Goal: Information Seeking & Learning: Learn about a topic

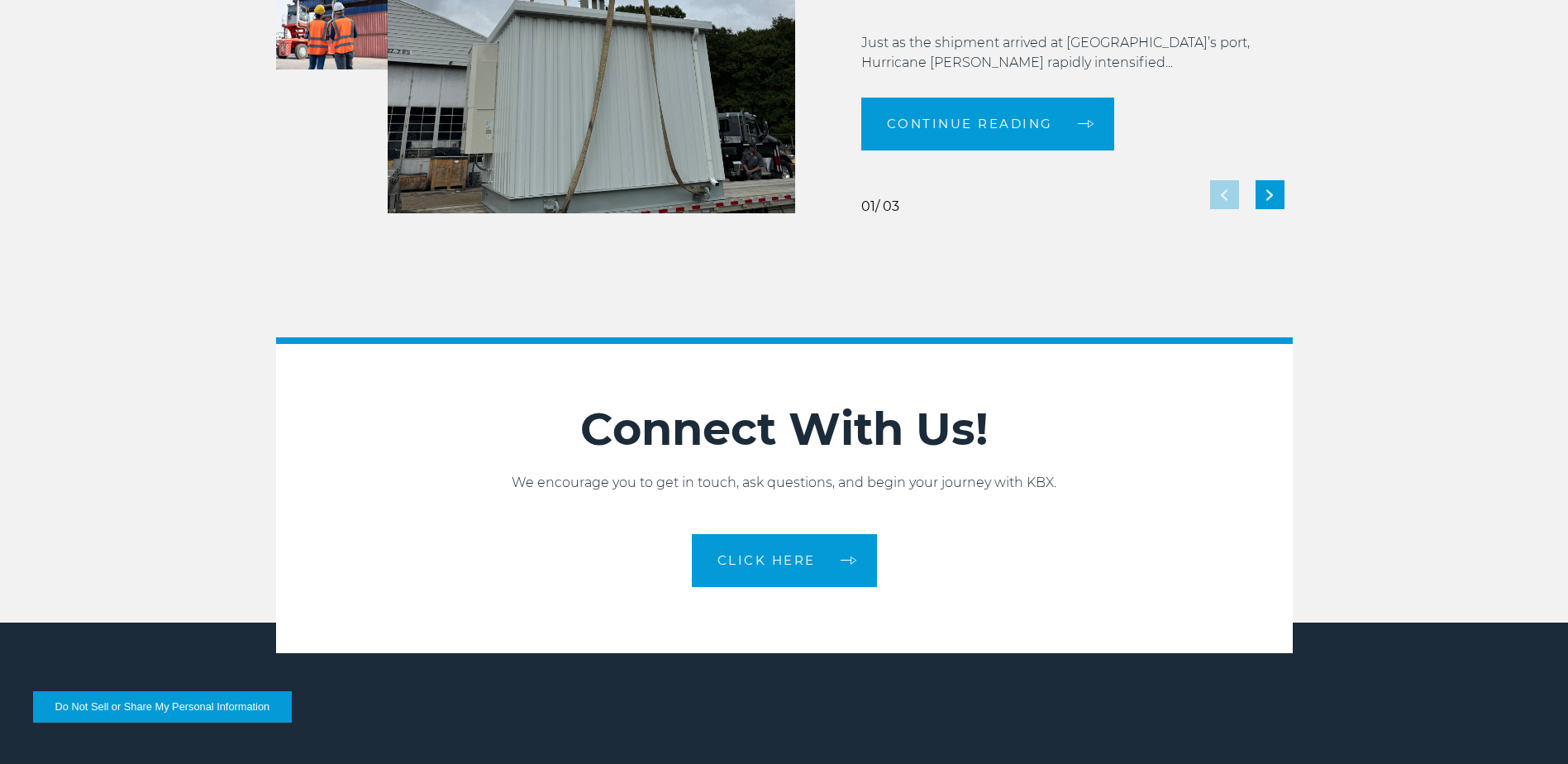
scroll to position [3686, 0]
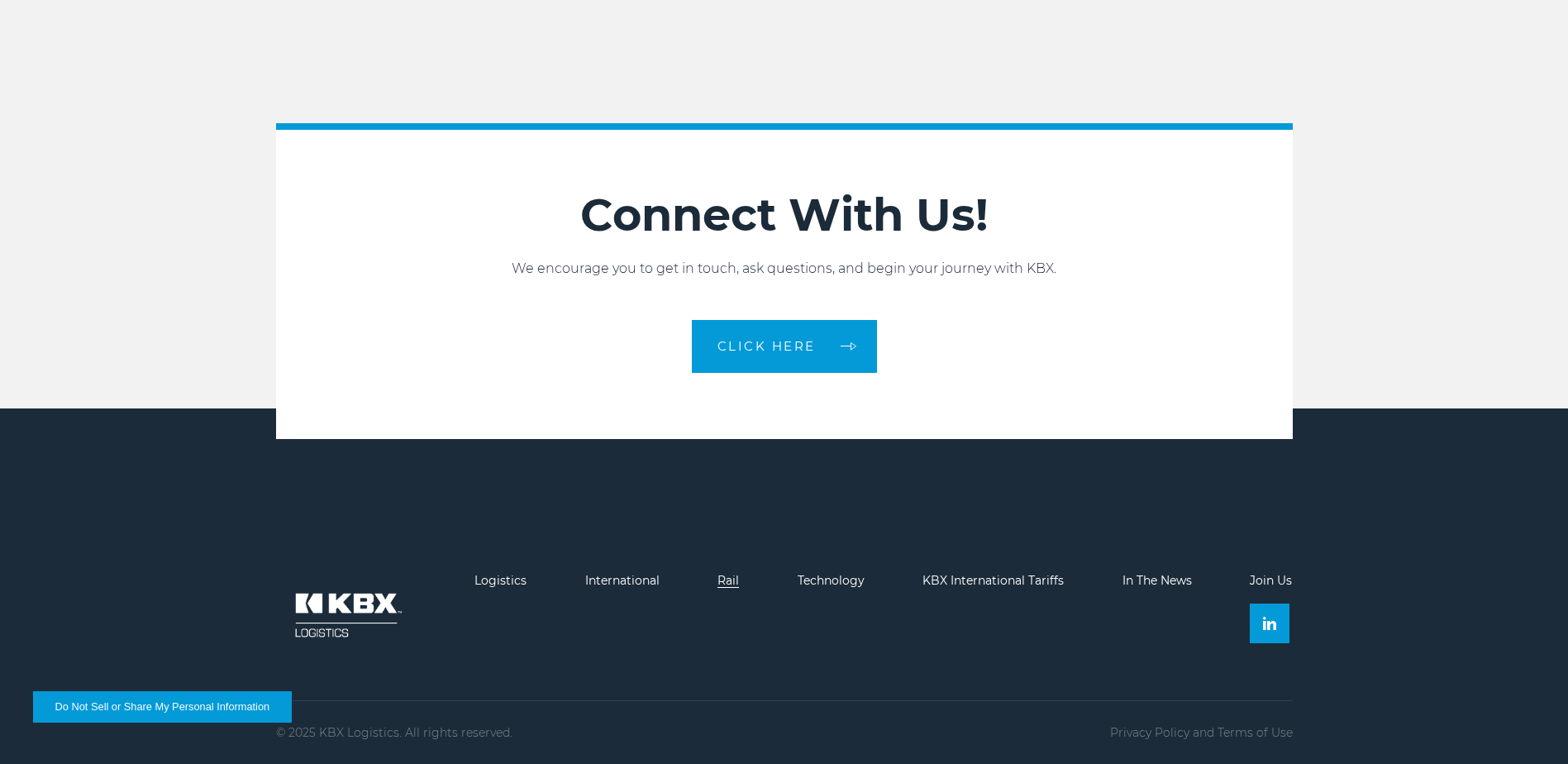
click at [728, 577] on link "Rail" at bounding box center [728, 579] width 22 height 15
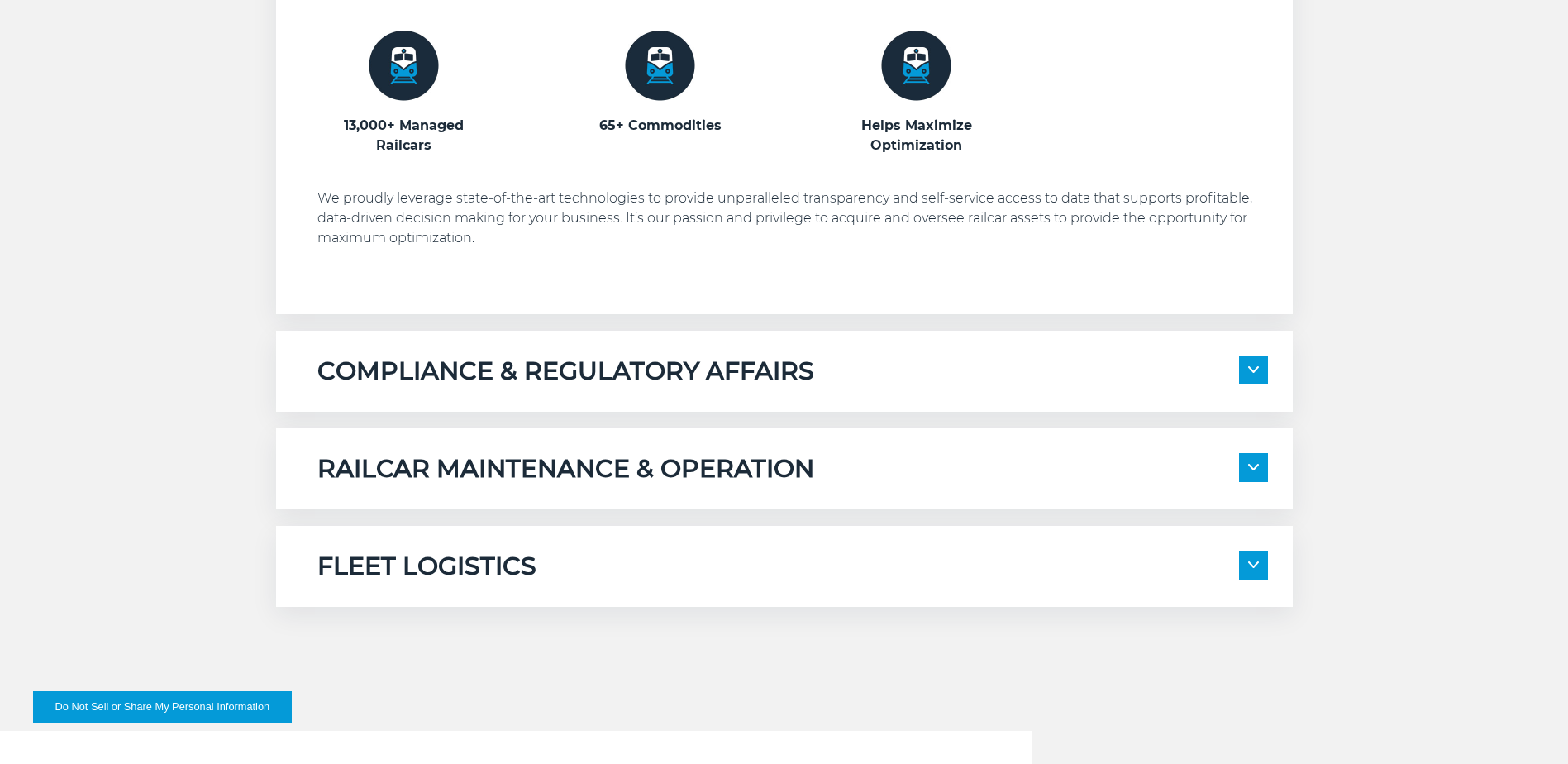
scroll to position [1157, 0]
click at [1253, 464] on img at bounding box center [1253, 467] width 10 height 7
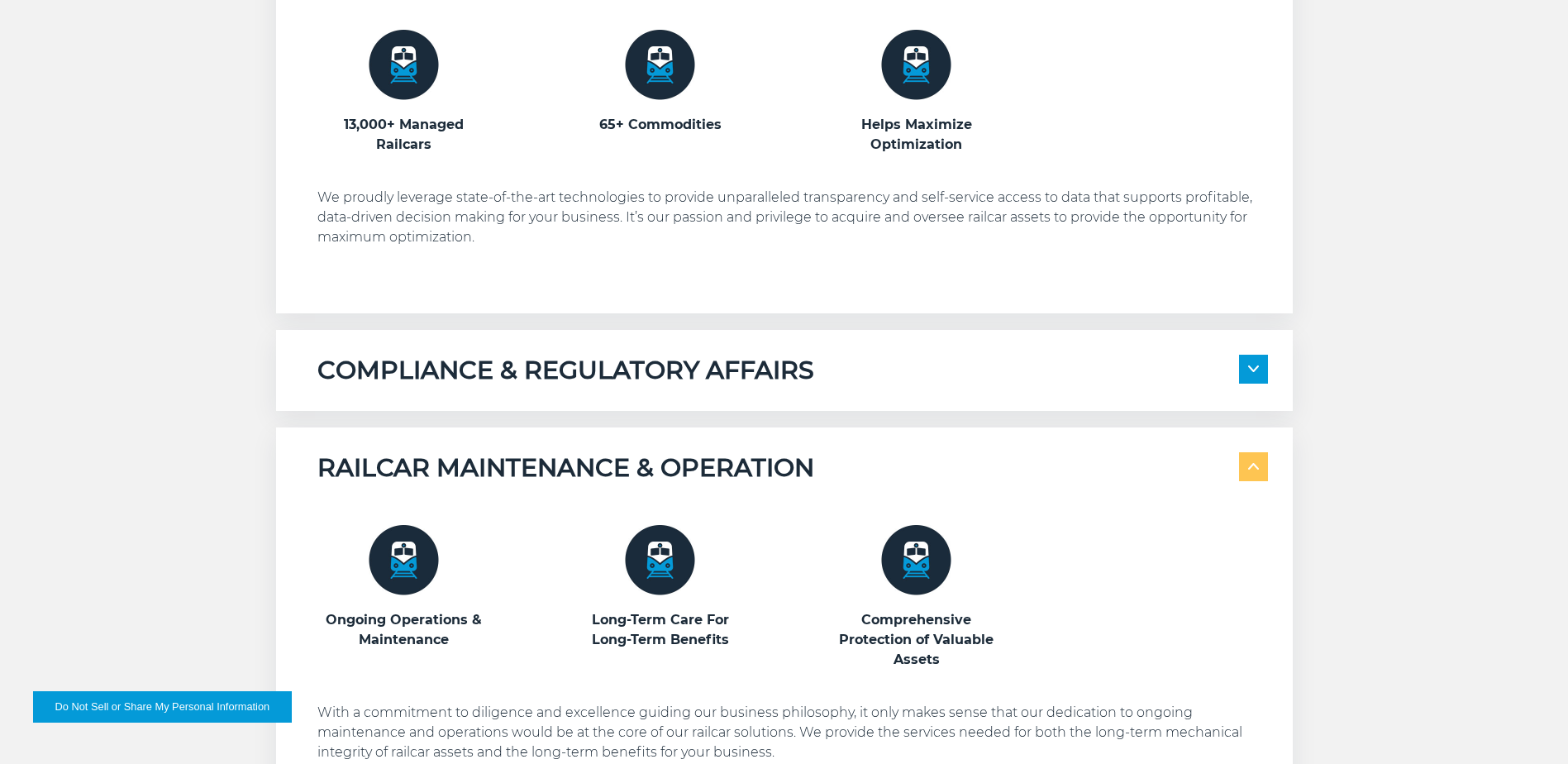
click at [400, 547] on img at bounding box center [404, 560] width 71 height 71
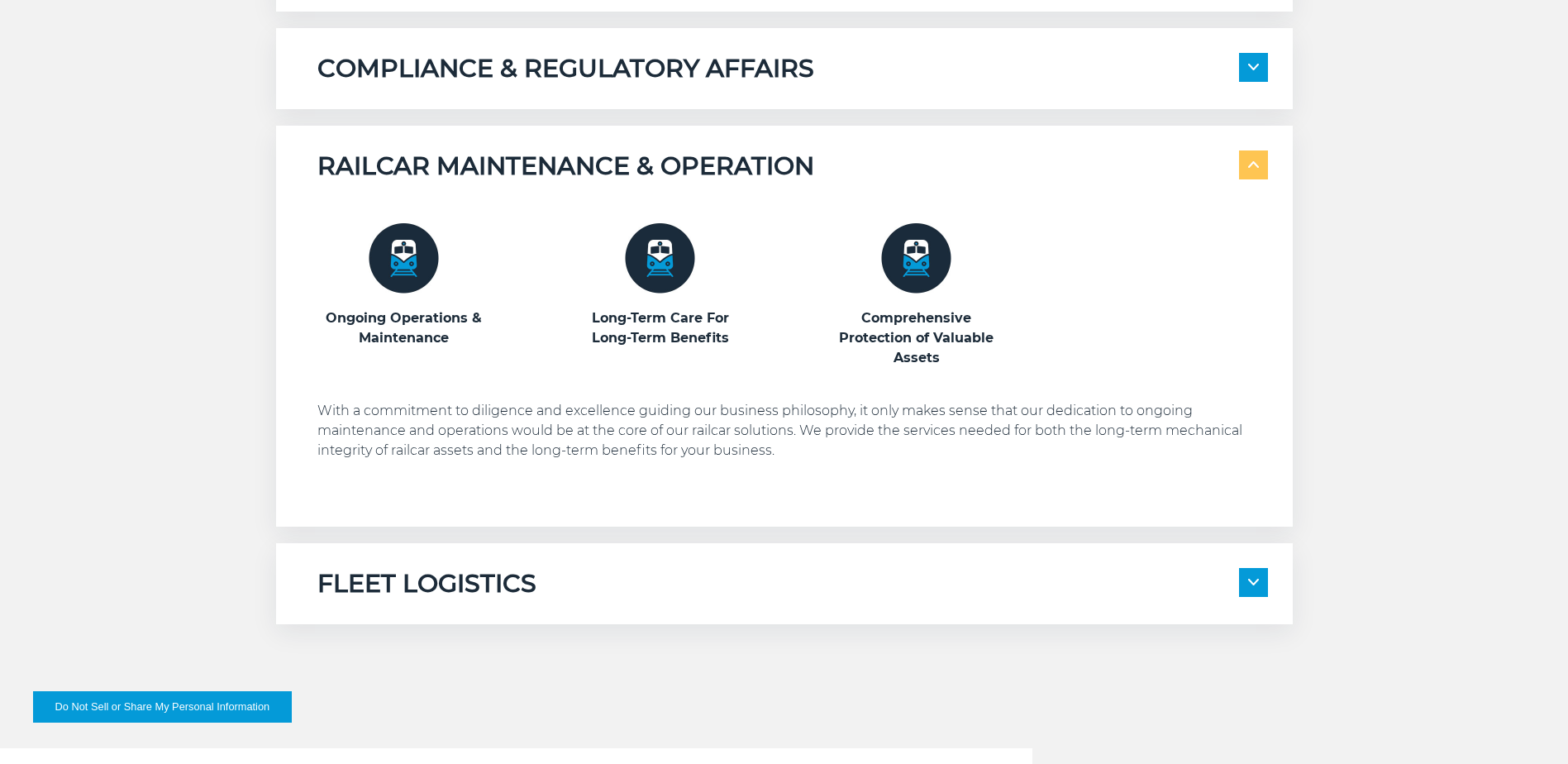
scroll to position [1488, 0]
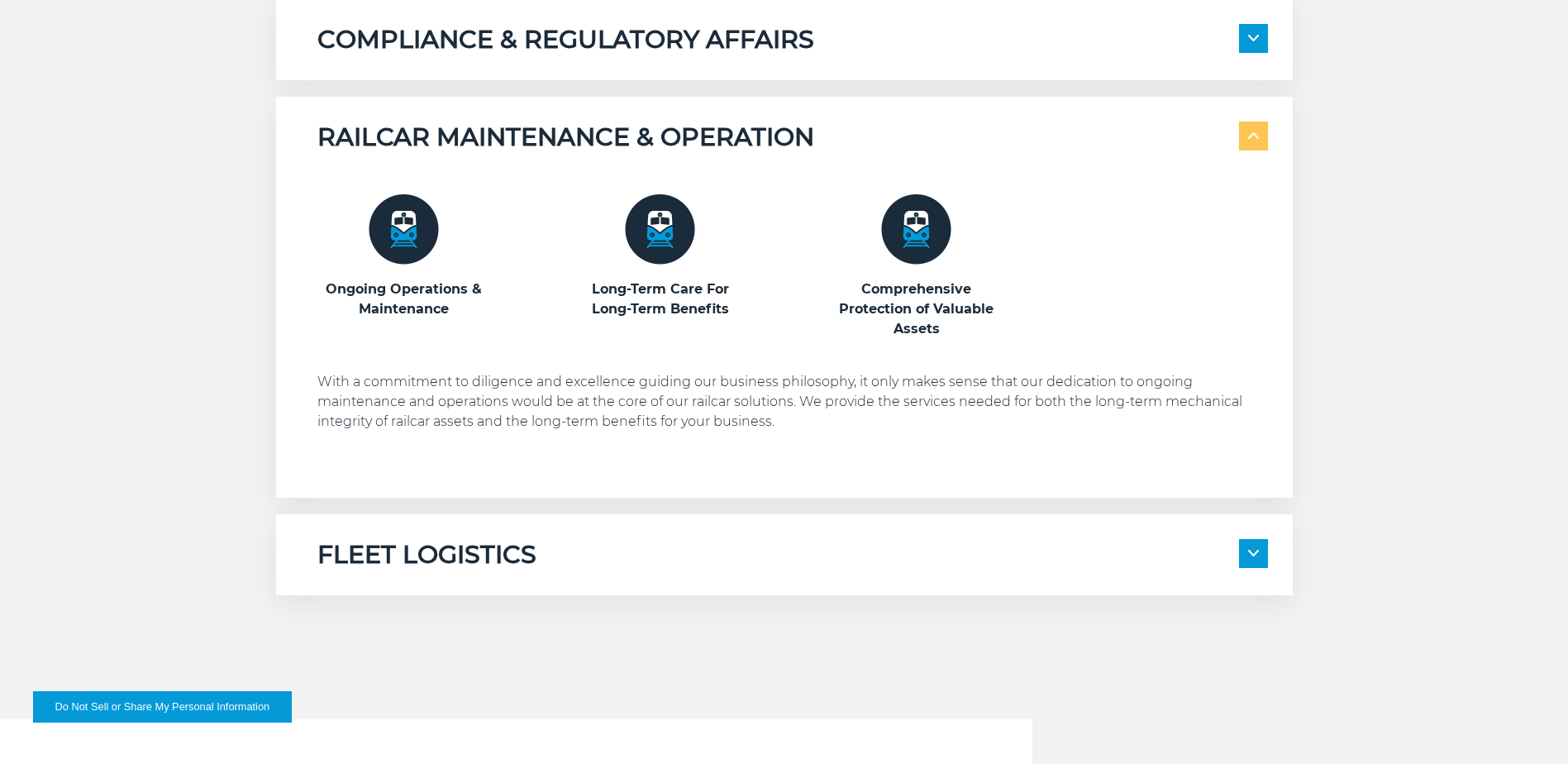
click at [406, 229] on img at bounding box center [404, 229] width 71 height 71
